Goal: Task Accomplishment & Management: Manage account settings

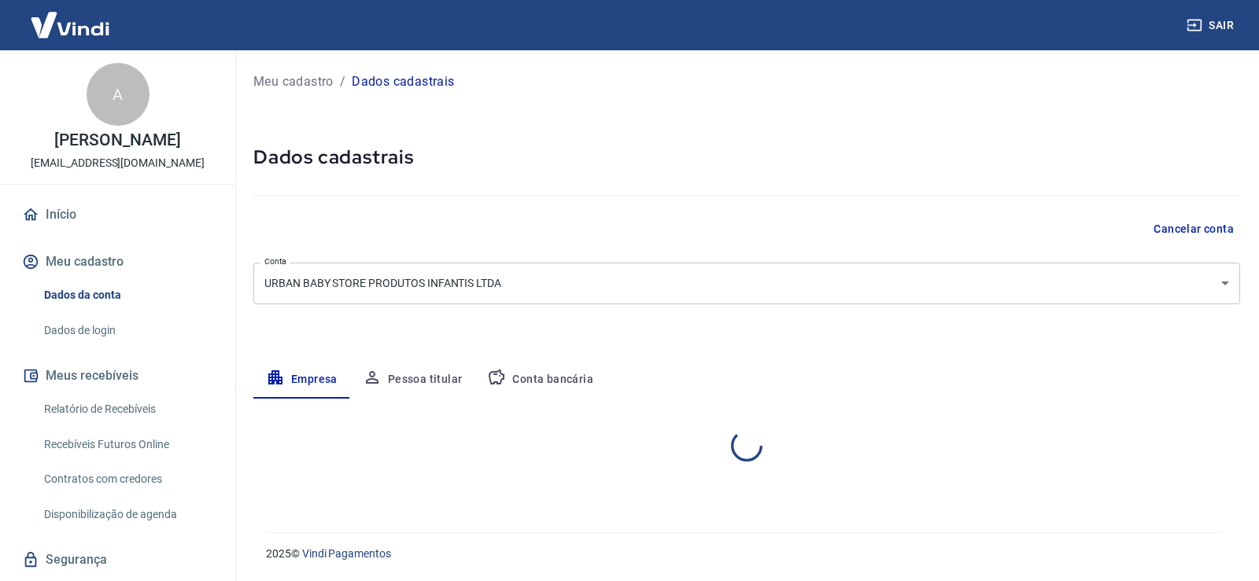
select select "SC"
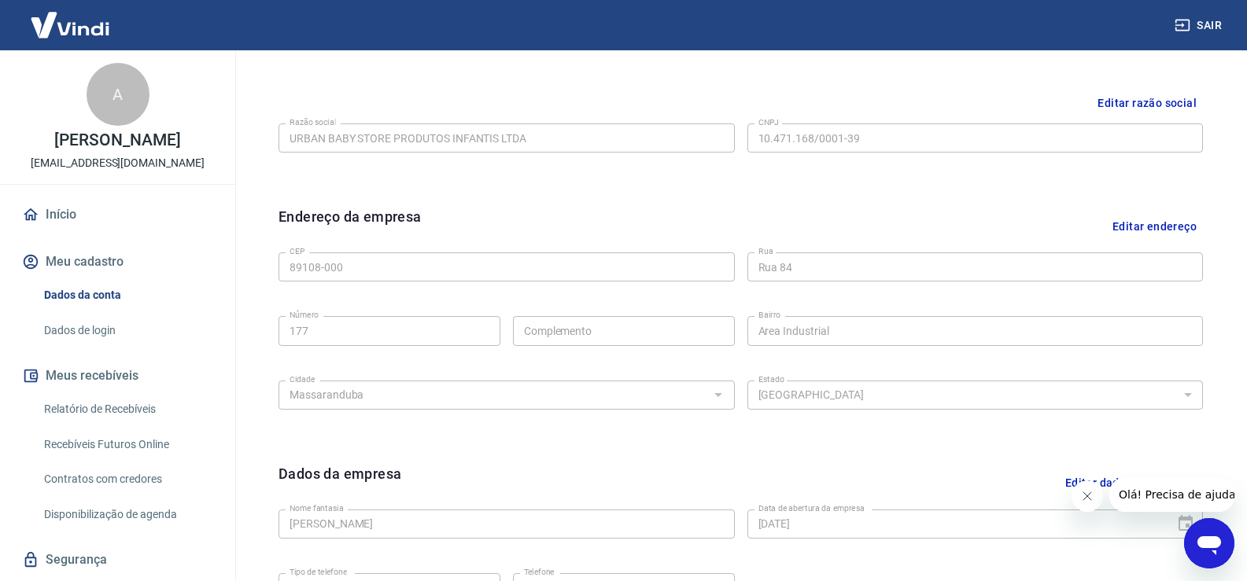
scroll to position [553, 0]
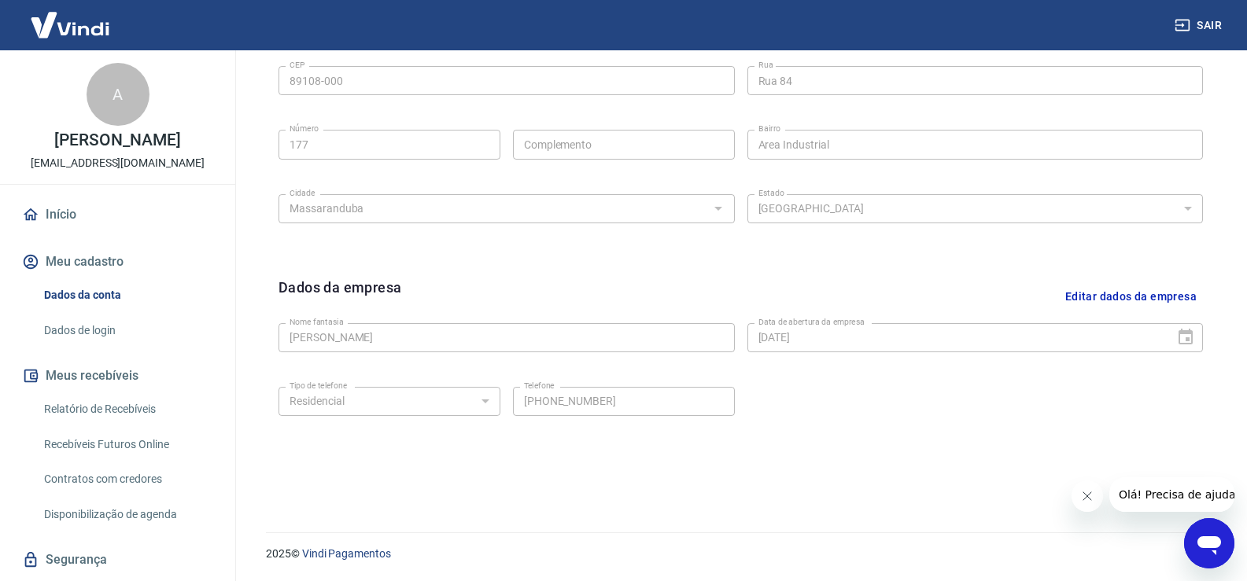
click at [72, 341] on link "Dados de login" at bounding box center [127, 331] width 179 height 32
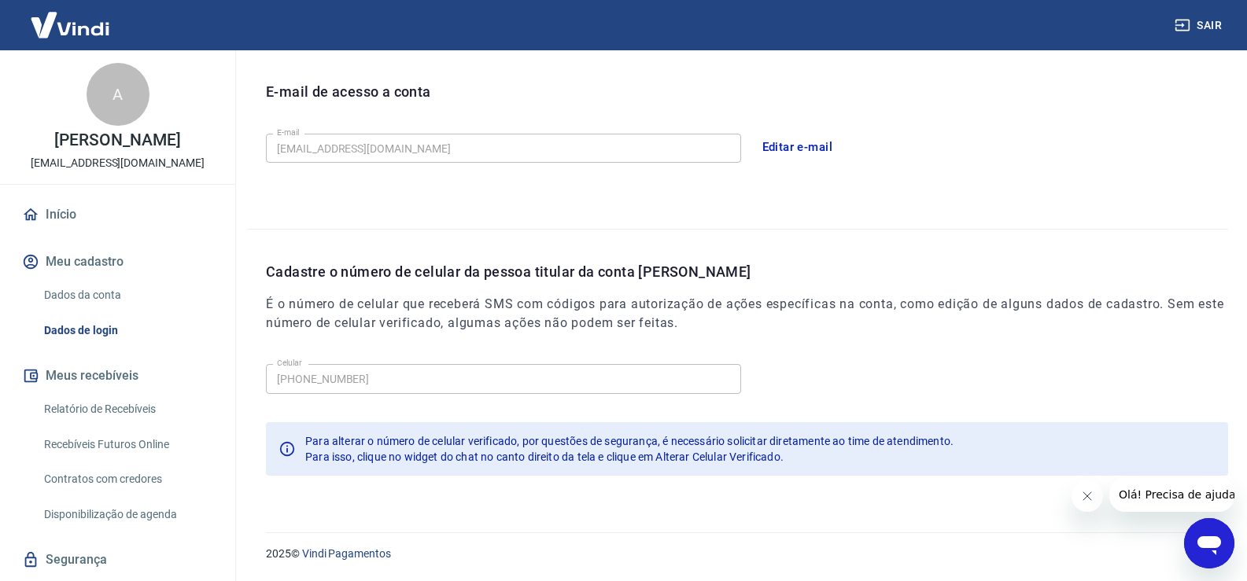
scroll to position [426, 0]
click at [968, 326] on h6 "É o número de celular que receberá SMS com códigos para autorização de ações es…" at bounding box center [747, 314] width 962 height 38
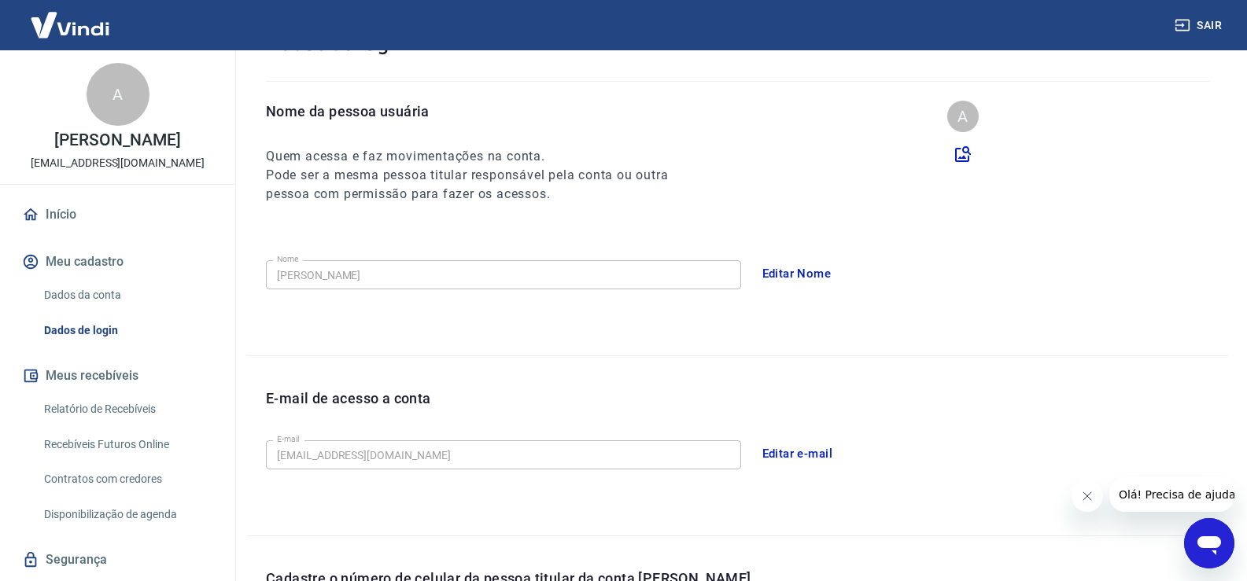
scroll to position [0, 0]
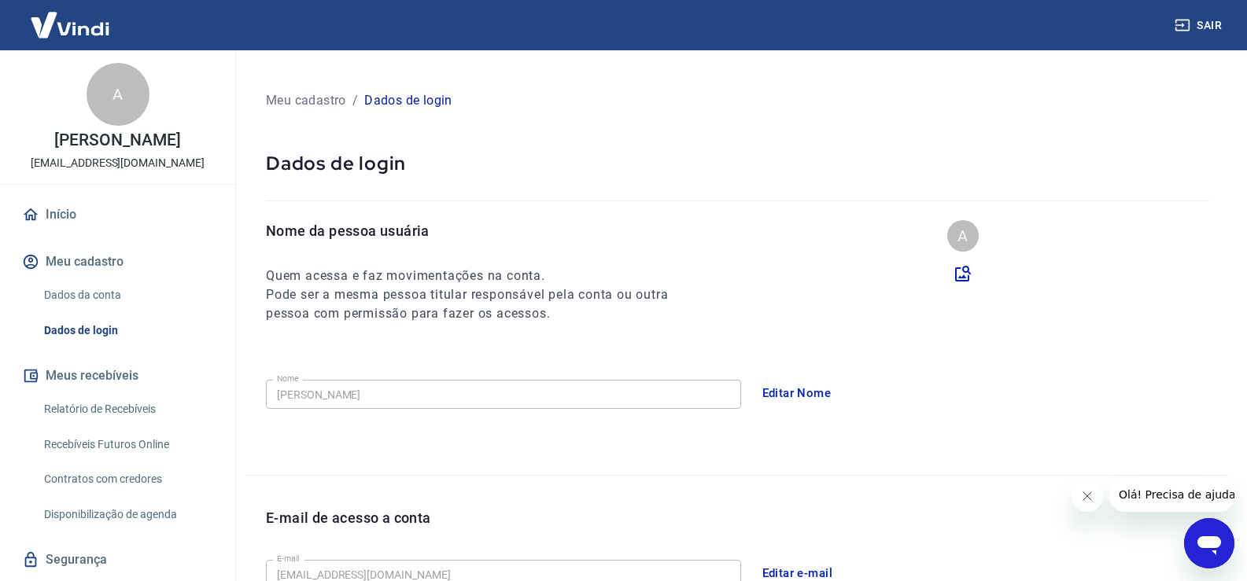
drag, startPoint x: 880, startPoint y: 349, endPoint x: 859, endPoint y: 290, distance: 62.0
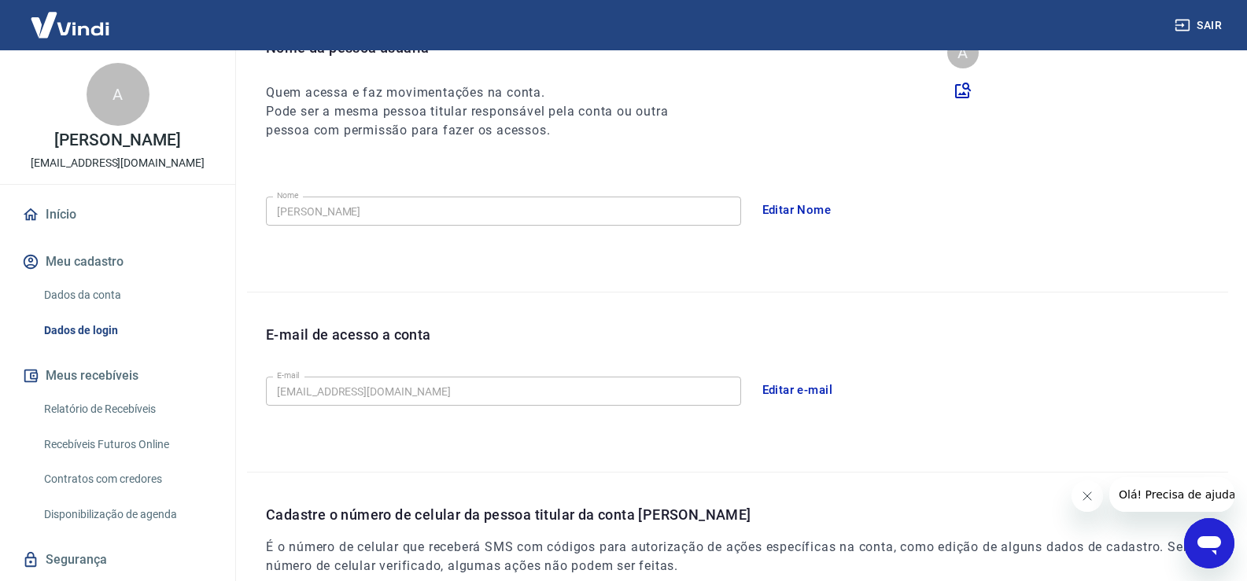
drag, startPoint x: 753, startPoint y: 233, endPoint x: 769, endPoint y: 293, distance: 61.8
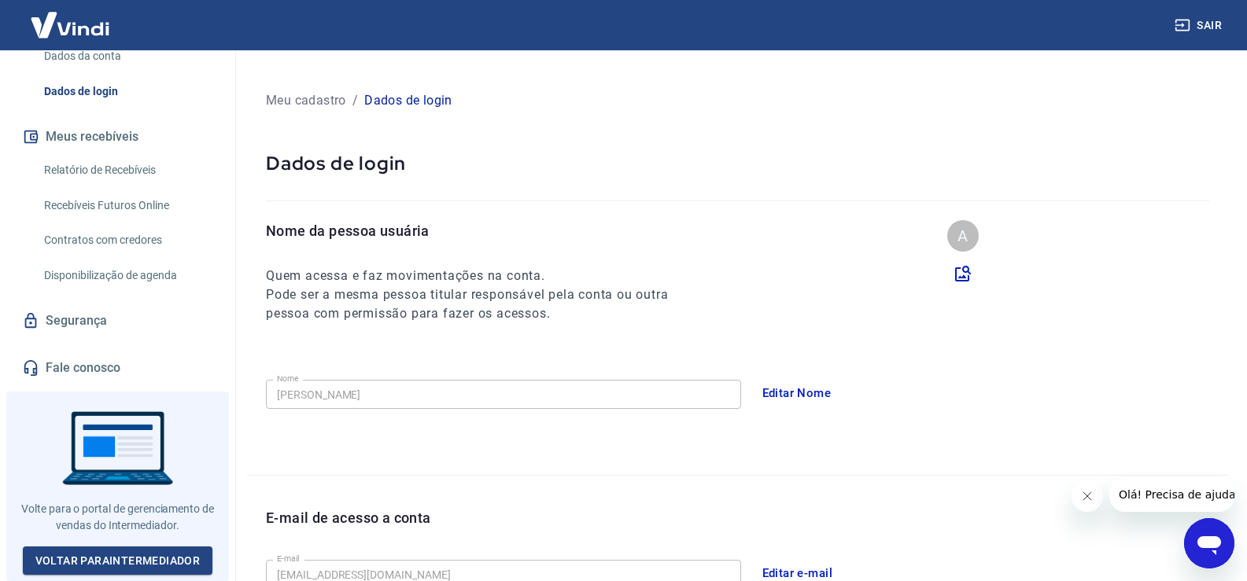
scroll to position [250, 0]
click at [69, 316] on link "Segurança" at bounding box center [117, 321] width 197 height 35
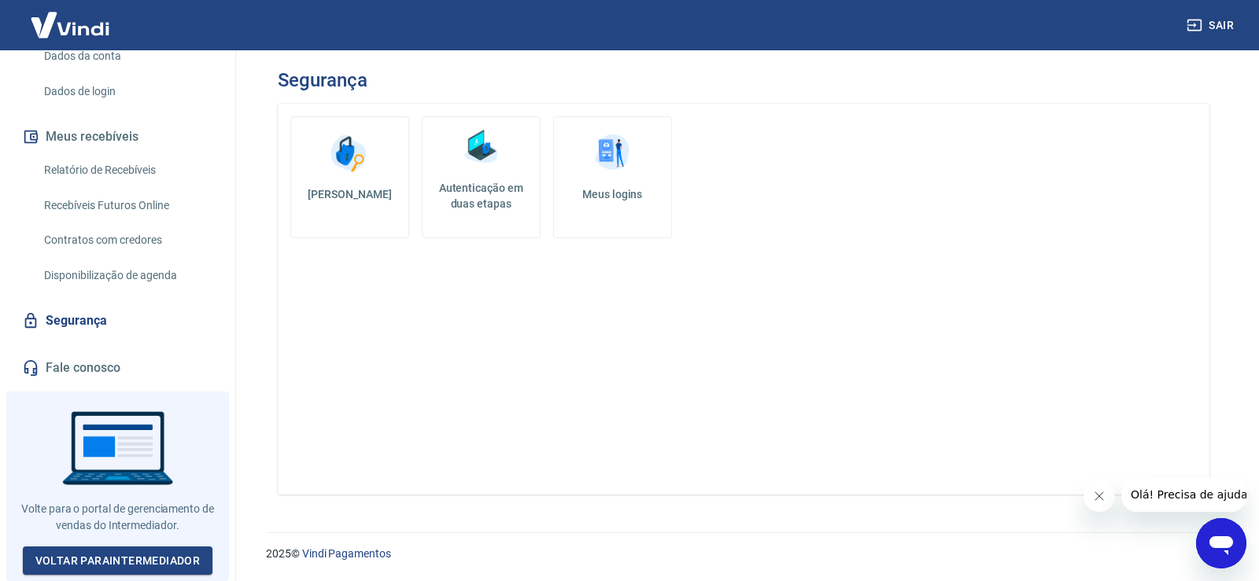
click at [323, 160] on link "Alterar senha" at bounding box center [349, 177] width 119 height 122
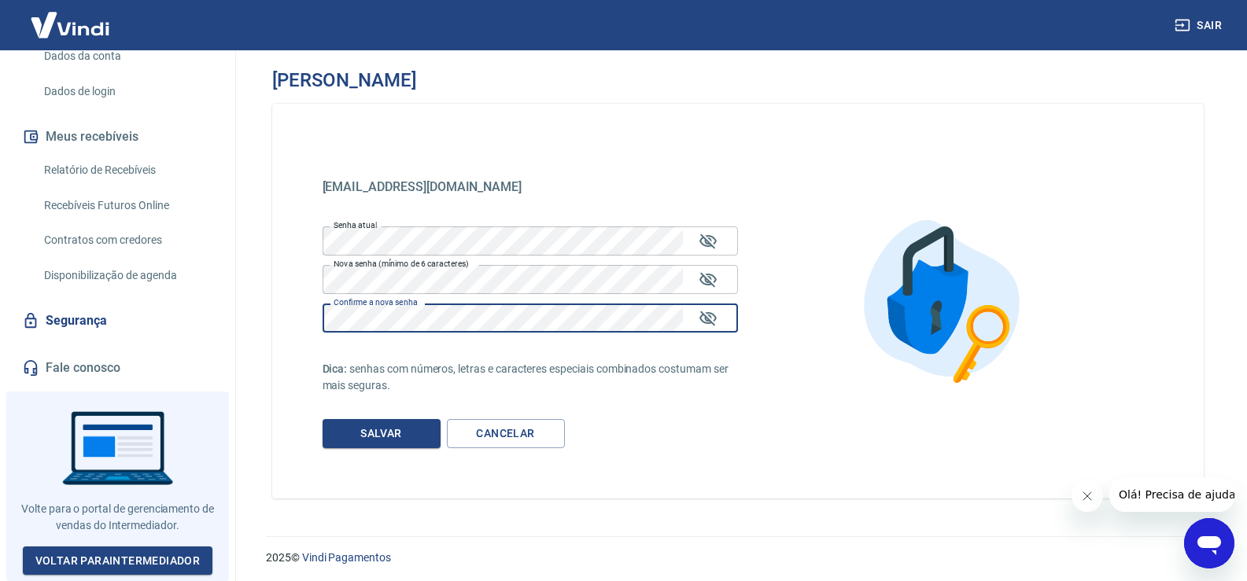
click at [369, 440] on button "Salvar" at bounding box center [382, 433] width 118 height 29
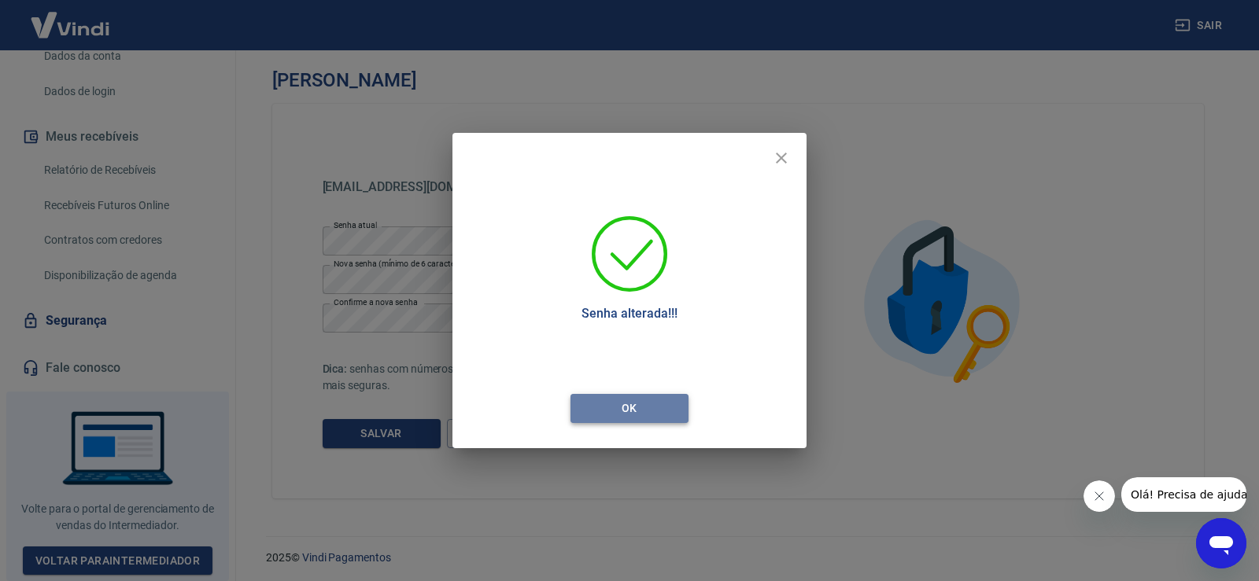
click at [647, 408] on button "Ok" at bounding box center [629, 408] width 118 height 29
